Goal: Navigation & Orientation: Find specific page/section

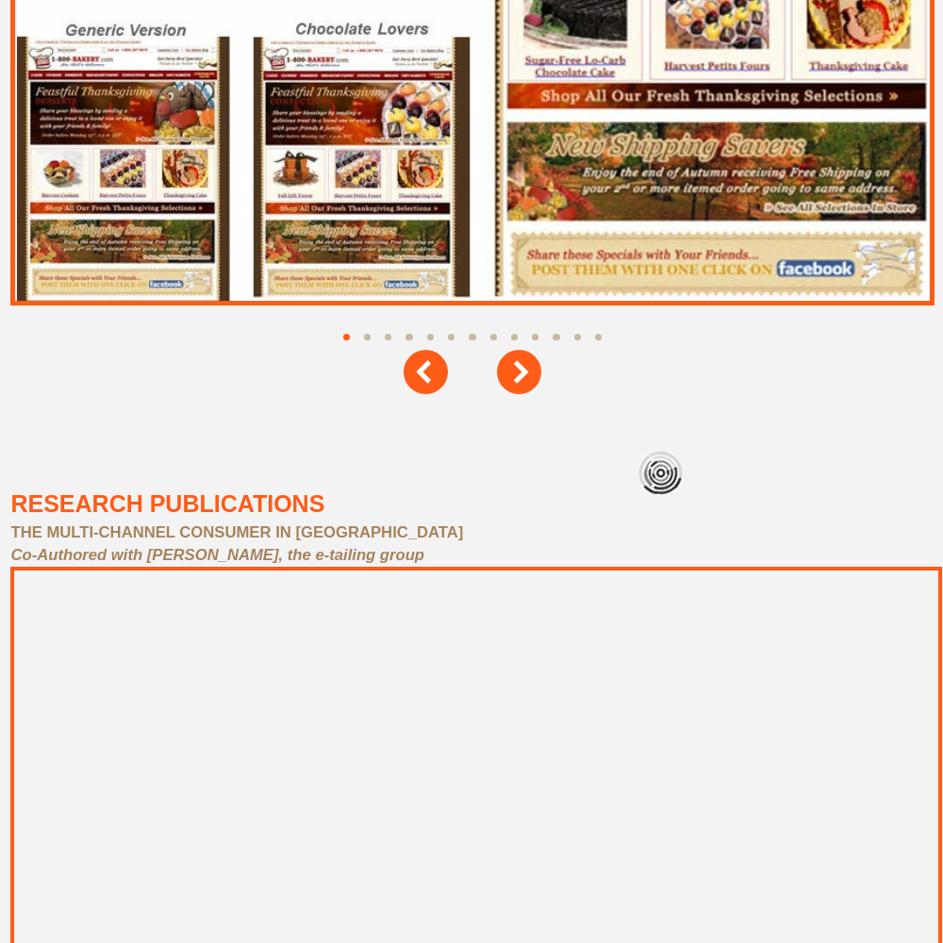
scroll to position [8483, 0]
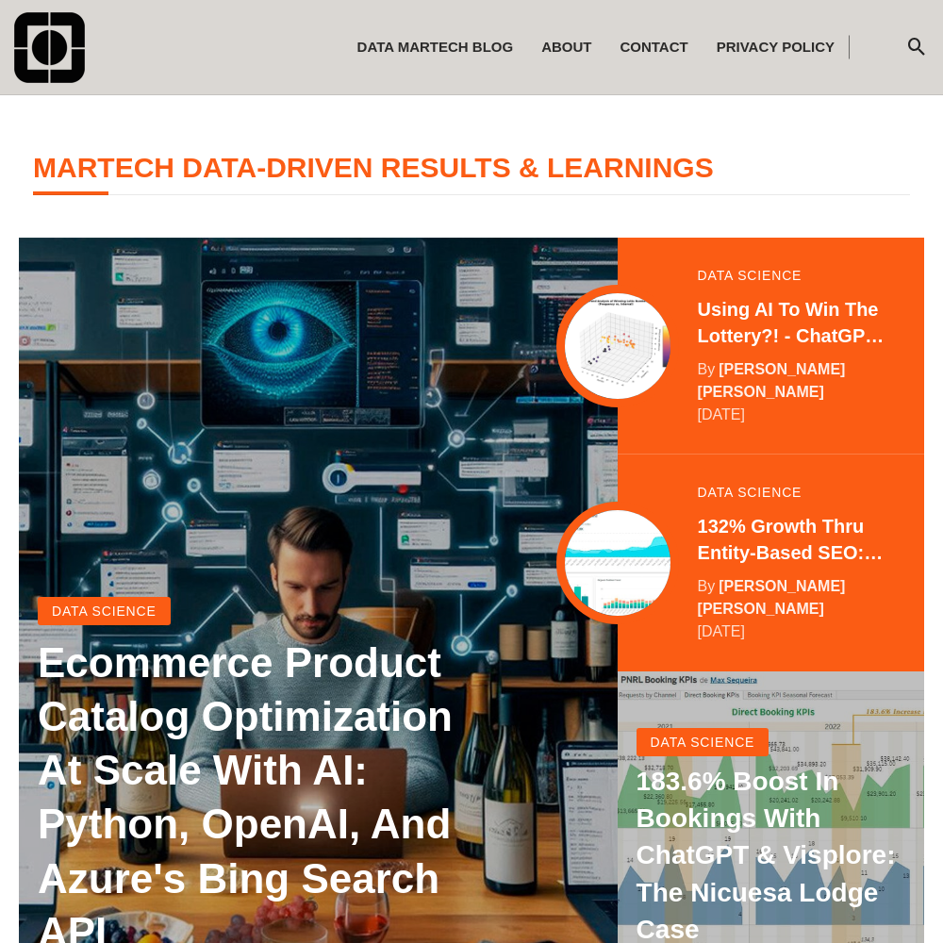
scroll to position [373, 0]
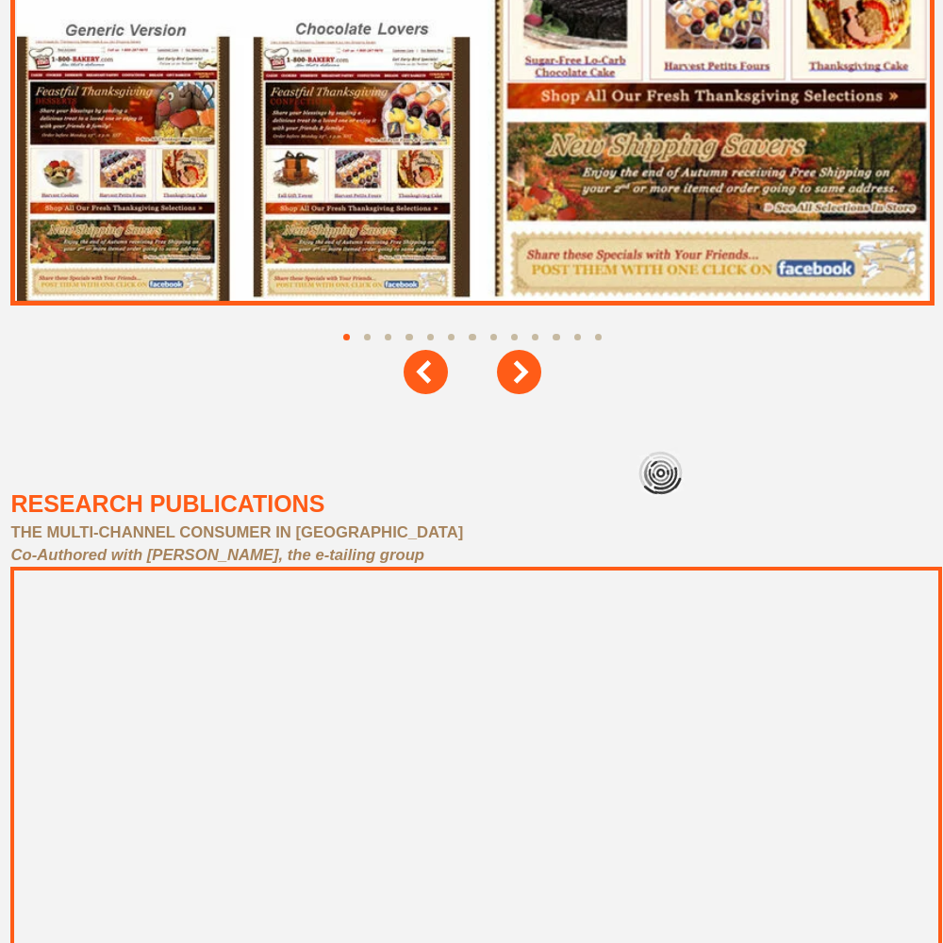
scroll to position [8483, 0]
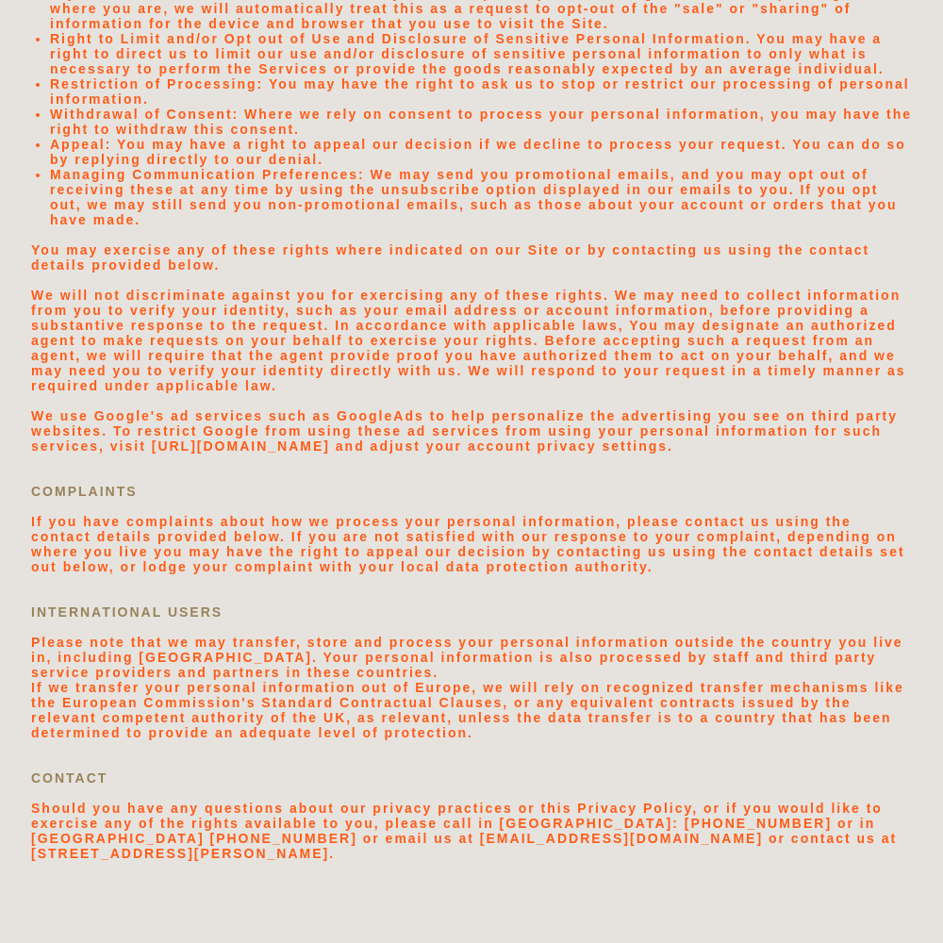
scroll to position [4006, 0]
